Goal: Navigation & Orientation: Find specific page/section

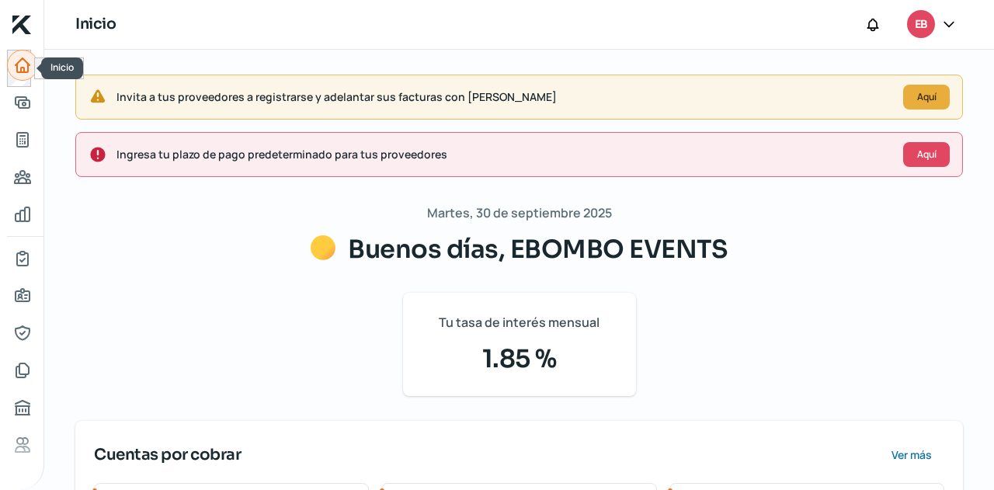
click at [25, 71] on icon "Inicio" at bounding box center [22, 65] width 19 height 19
click at [23, 63] on icon "Inicio" at bounding box center [22, 65] width 19 height 19
click at [23, 136] on icon "Tus créditos" at bounding box center [22, 140] width 11 height 14
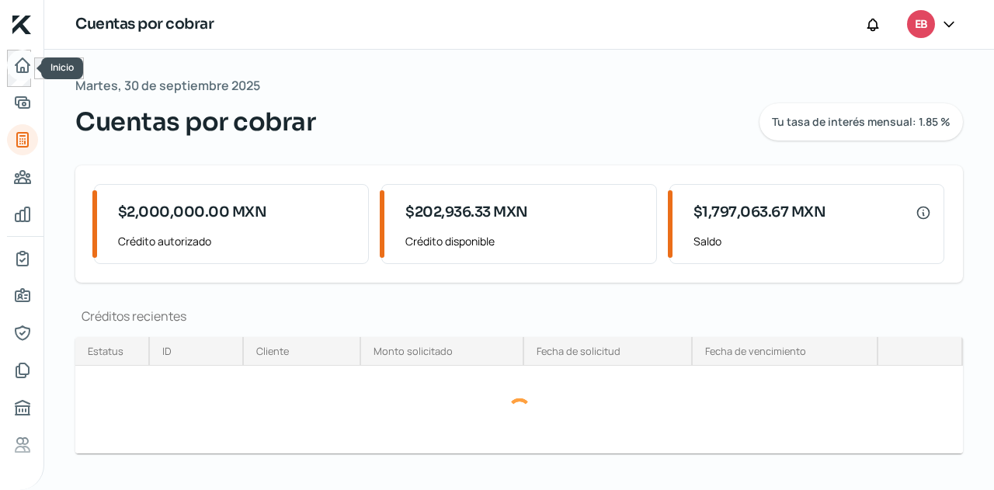
click at [23, 71] on icon "Inicio" at bounding box center [23, 65] width 14 height 14
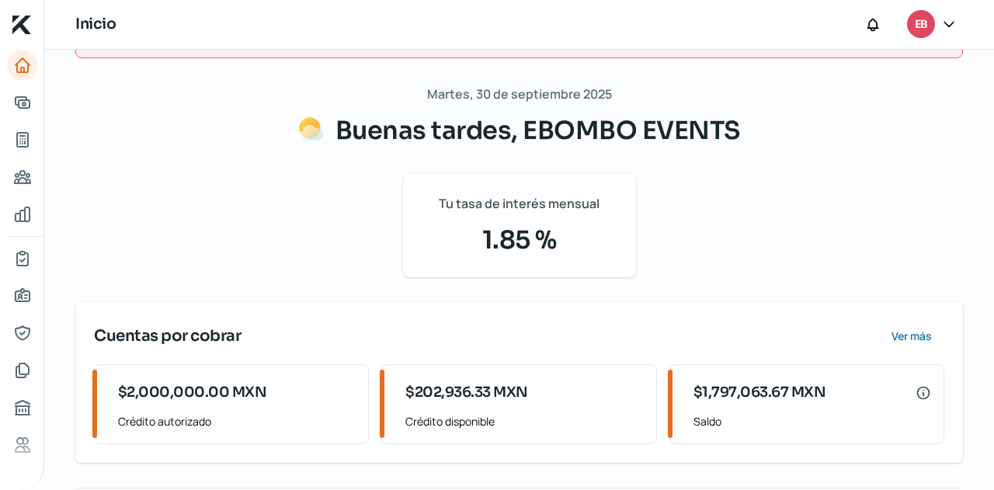
scroll to position [14, 0]
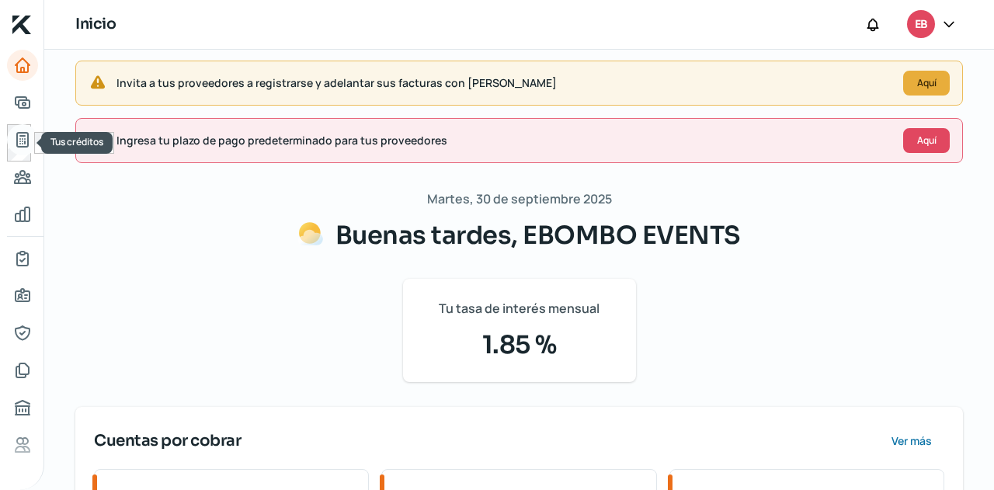
click at [26, 134] on icon "Tus créditos" at bounding box center [22, 140] width 11 height 14
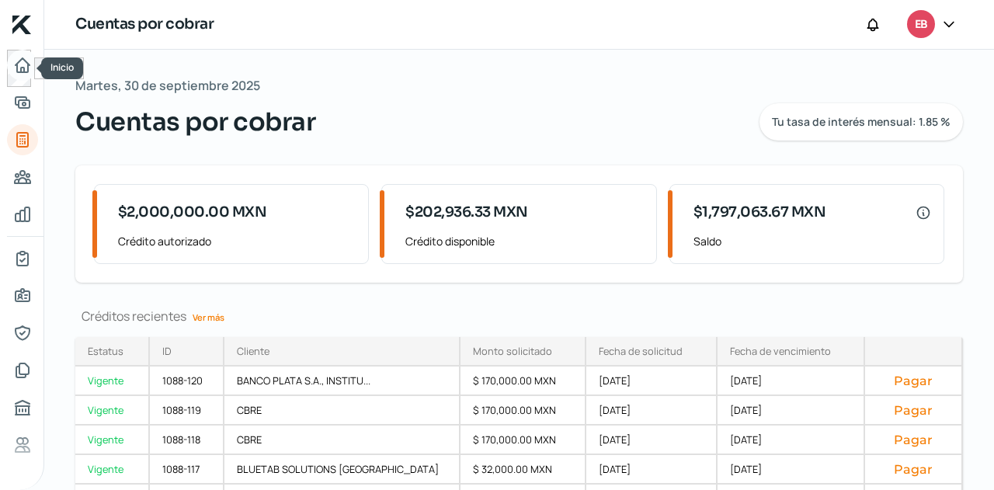
click at [23, 67] on icon "Inicio" at bounding box center [23, 65] width 14 height 14
